Goal: Information Seeking & Learning: Learn about a topic

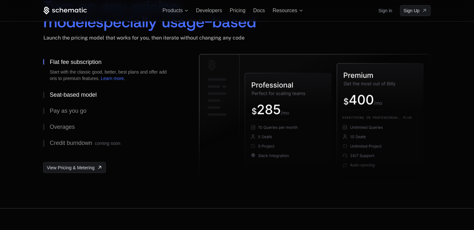
click at [58, 93] on div "Seat-based model" at bounding box center [73, 95] width 47 height 6
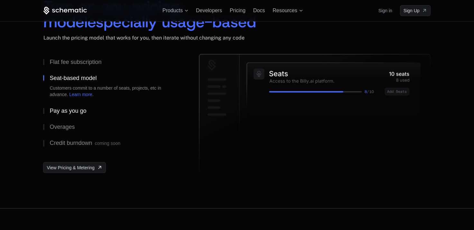
click at [58, 111] on div "Pay as you go" at bounding box center [68, 111] width 37 height 6
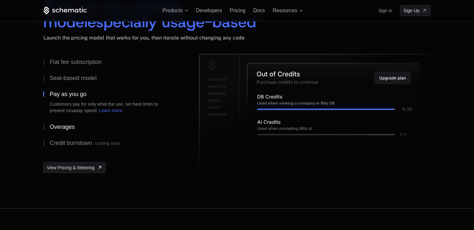
click at [54, 125] on div "Overages" at bounding box center [62, 127] width 25 height 6
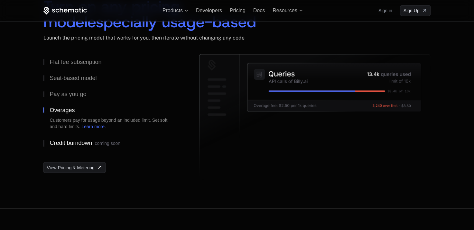
click at [55, 140] on div "Credit burndown coming soon" at bounding box center [85, 143] width 70 height 6
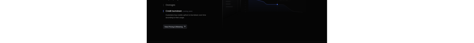
scroll to position [1080, 0]
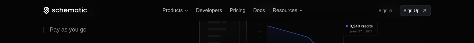
scroll to position [1080, 0]
